Goal: Task Accomplishment & Management: Use online tool/utility

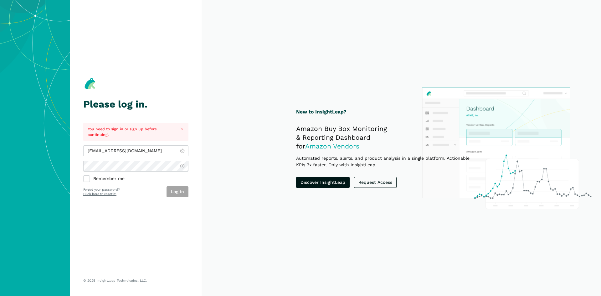
type input "[EMAIL_ADDRESS][DOMAIN_NAME]"
click at [174, 185] on div "jhoyos@wmciinc.com Remember me Log in Forgot your password? Click here to reset…" at bounding box center [135, 172] width 105 height 52
click at [174, 187] on button "Log in" at bounding box center [178, 192] width 22 height 11
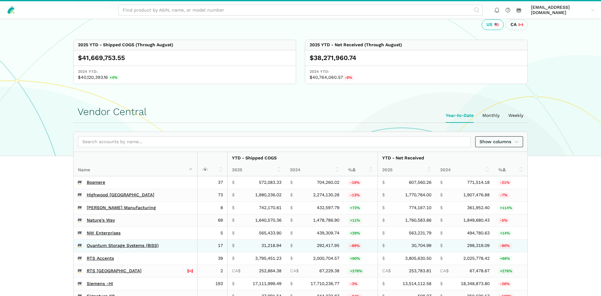
scroll to position [192, 0]
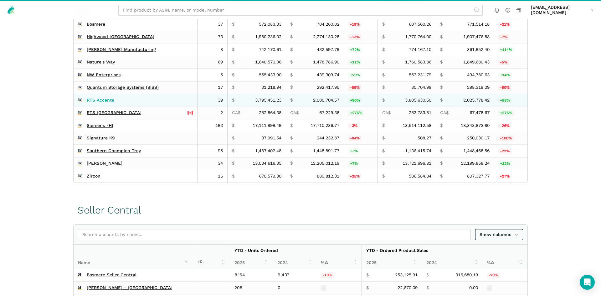
click at [93, 99] on link "RTS Accents" at bounding box center [100, 101] width 27 height 6
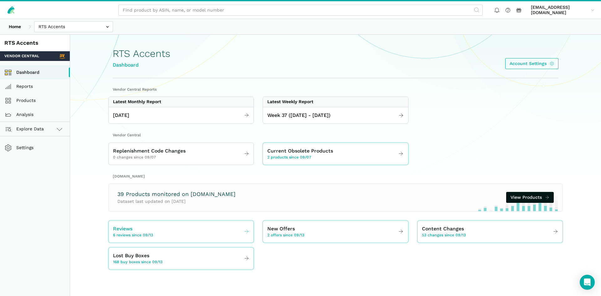
click at [133, 231] on div "Reviews 6 reviews since 09/13" at bounding box center [133, 231] width 40 height 13
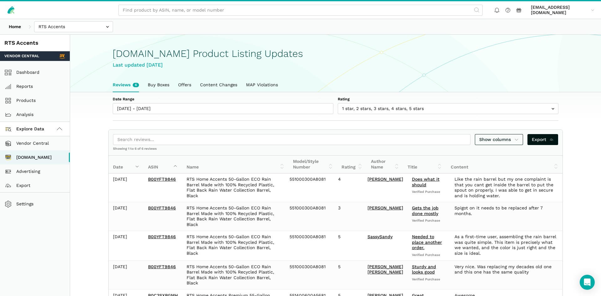
click at [151, 1] on div "jhoyos@wmciinc.com jhoyos@wmciinc.com Settings Team Settings Log out" at bounding box center [300, 10] width 601 height 18
click at [80, 24] on input "text" at bounding box center [73, 26] width 79 height 11
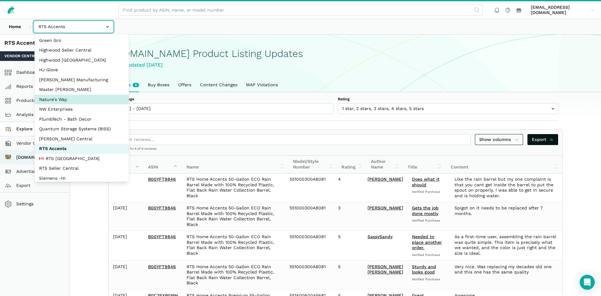
scroll to position [30, 0]
select select "3t6bg6GamSTDovWwD6pnZB2o"
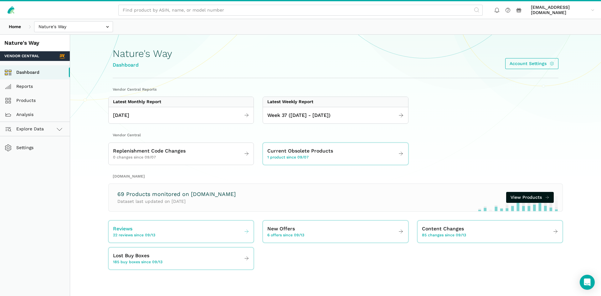
click at [134, 227] on div "Reviews 22 reviews since 09/13" at bounding box center [134, 231] width 42 height 13
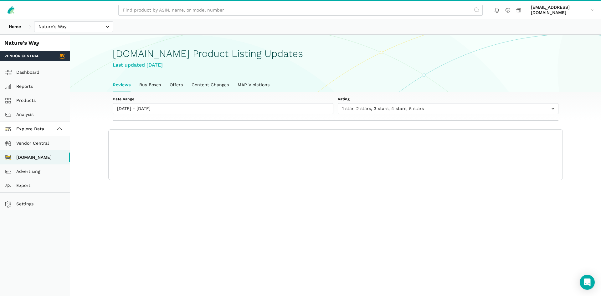
scroll to position [2, 0]
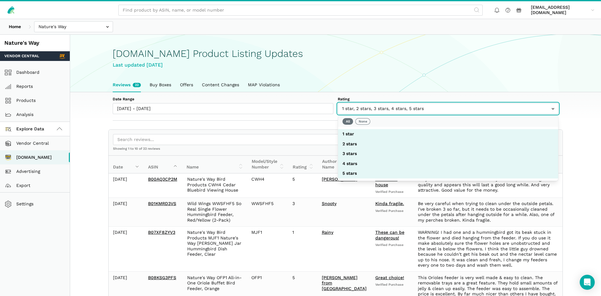
click at [385, 111] on input "text" at bounding box center [448, 108] width 221 height 11
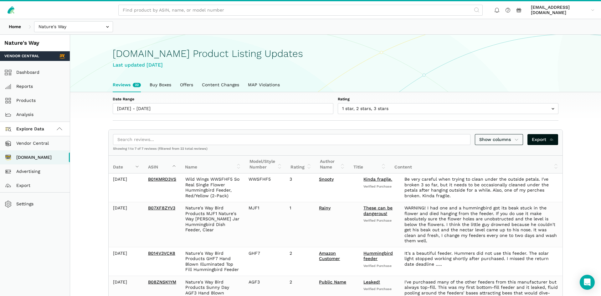
click at [576, 176] on section "Date Range 09/13/2025 - 09/19/2025 Rating 1 star 2 stars 3 stars 4 stars 5 star…" at bounding box center [335, 268] width 531 height 353
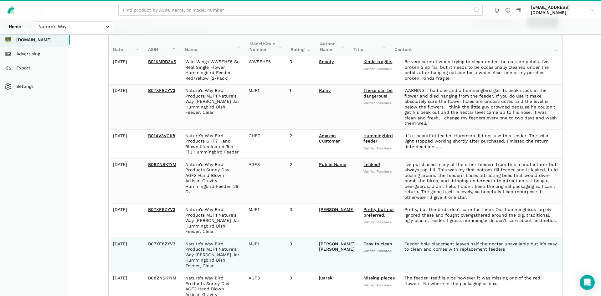
scroll to position [60, 0]
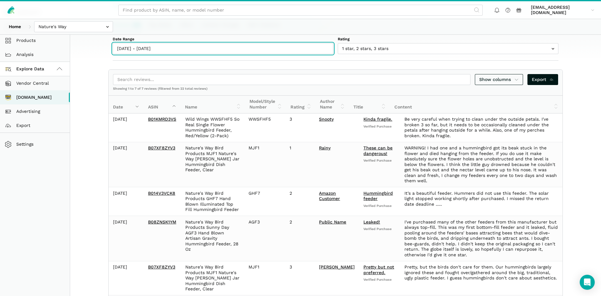
type input "09/13/2025"
type input "09/19/2025"
click at [152, 47] on input "09/13/2025 - 09/19/2025" at bounding box center [223, 48] width 221 height 11
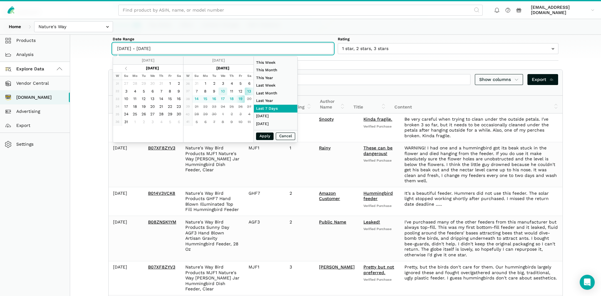
type input "09/10/2025"
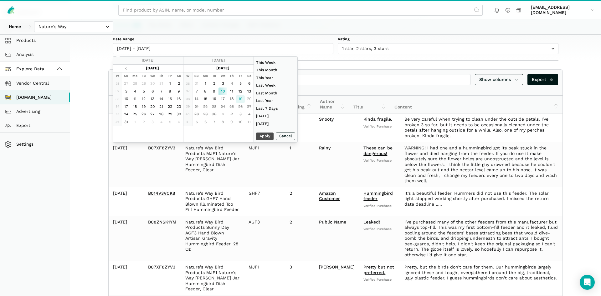
type input "09/19/2025"
type input "09/10/2025"
click at [264, 137] on button "Apply" at bounding box center [265, 137] width 18 height 8
type input "09/10/2025 - 09/19/2025"
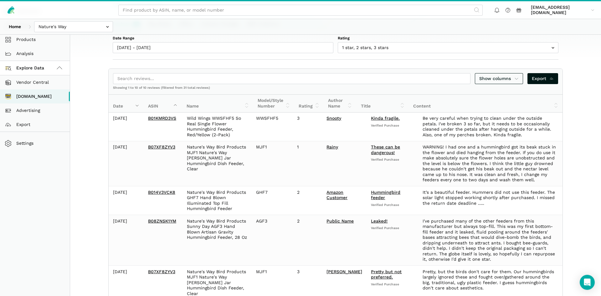
scroll to position [58, 0]
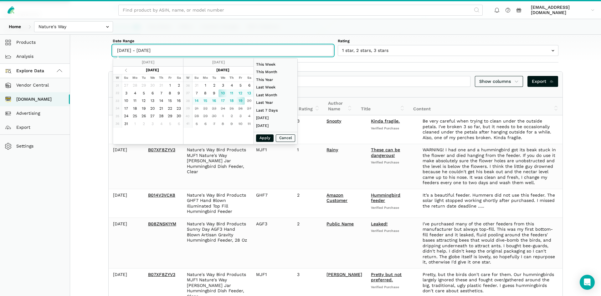
click at [138, 54] on input "09/10/2025 - 09/19/2025" at bounding box center [223, 50] width 221 height 11
type input "09/11/2025"
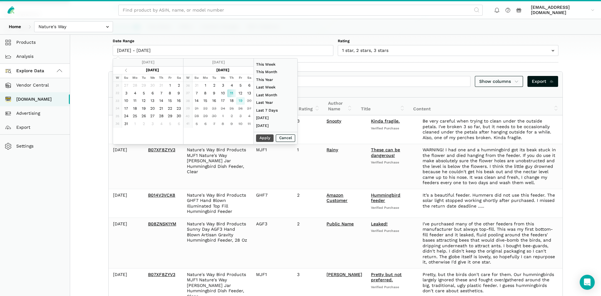
type input "09/19/2025"
type input "09/11/2025"
click at [265, 139] on button "Apply" at bounding box center [265, 139] width 18 height 8
type input "09/11/2025 - 09/19/2025"
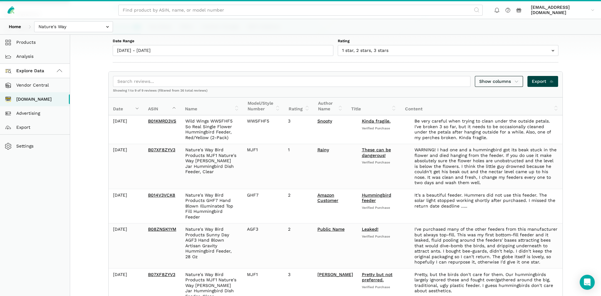
click at [548, 84] on span "Export" at bounding box center [543, 81] width 22 height 7
